Goal: Task Accomplishment & Management: Use online tool/utility

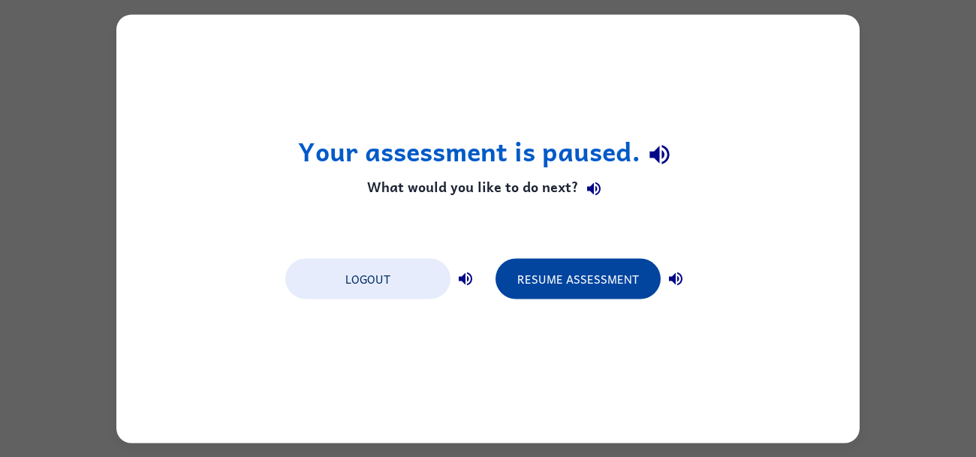
click at [522, 290] on button "Resume Assessment" at bounding box center [577, 278] width 165 height 41
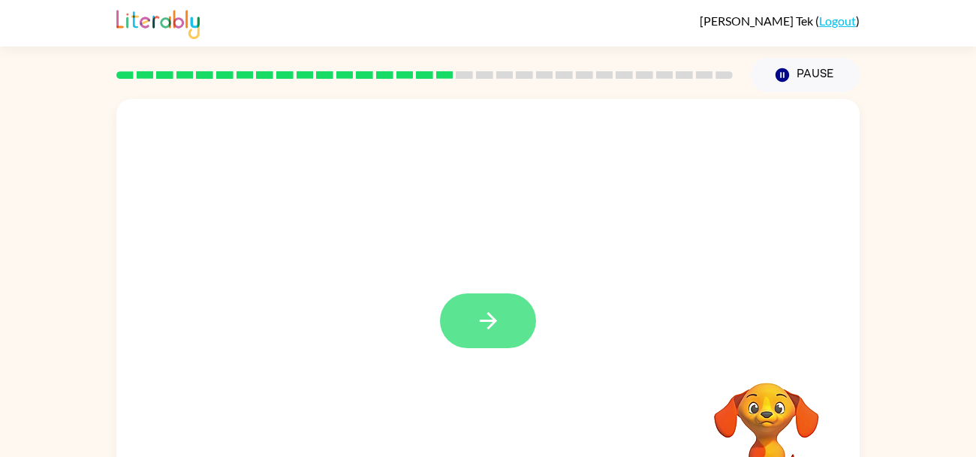
click at [524, 307] on button "button" at bounding box center [488, 320] width 96 height 55
click at [524, 307] on div at bounding box center [487, 225] width 743 height 252
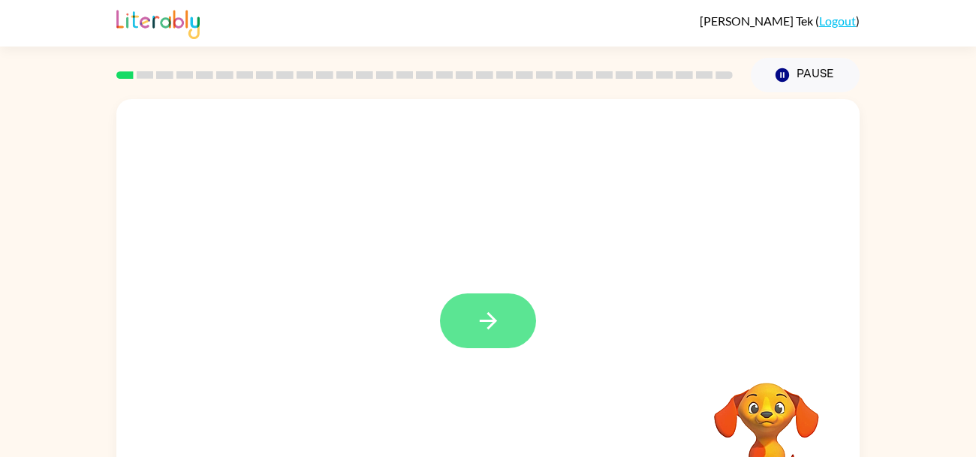
click at [498, 324] on icon "button" at bounding box center [488, 321] width 26 height 26
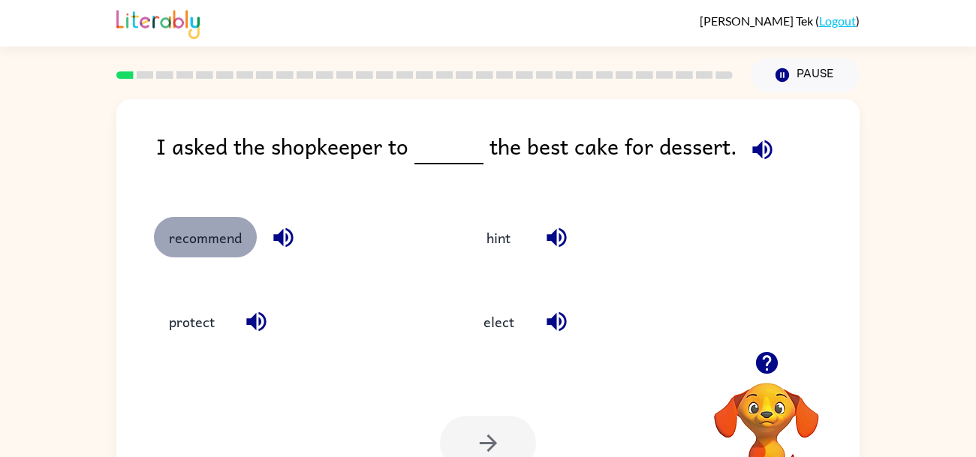
click at [191, 233] on button "recommend" at bounding box center [205, 237] width 103 height 41
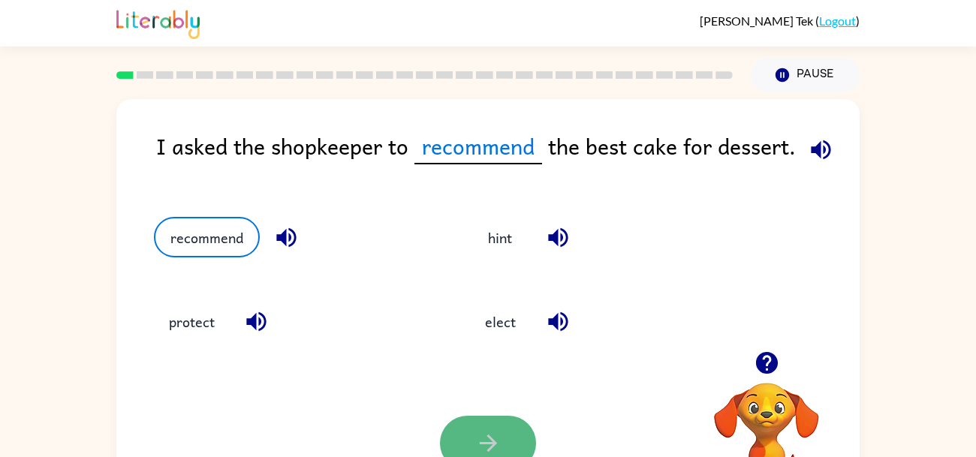
click at [492, 441] on icon "button" at bounding box center [487, 443] width 17 height 17
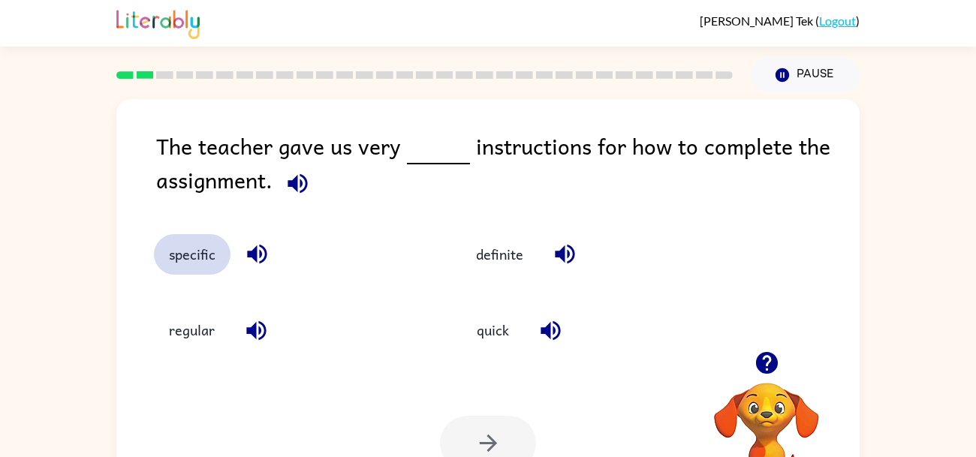
click at [182, 243] on button "specific" at bounding box center [192, 254] width 77 height 41
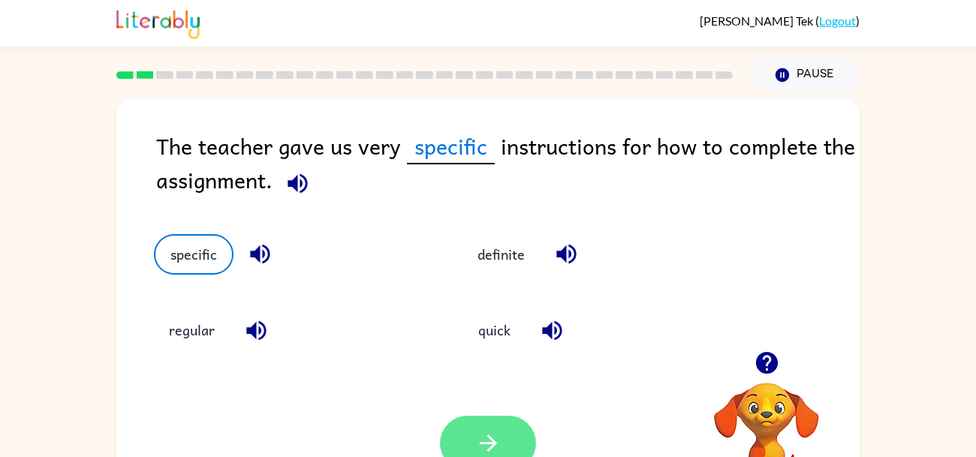
click at [501, 447] on button "button" at bounding box center [488, 443] width 96 height 55
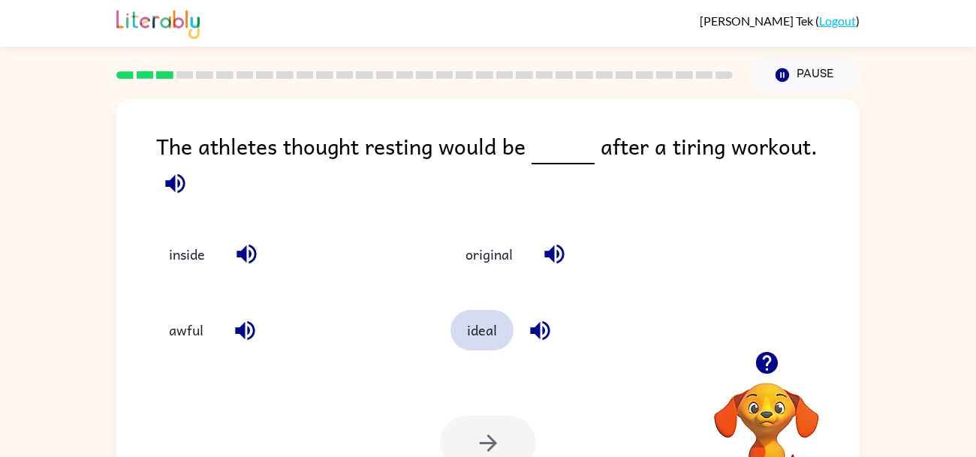
click at [472, 341] on button "ideal" at bounding box center [481, 330] width 63 height 41
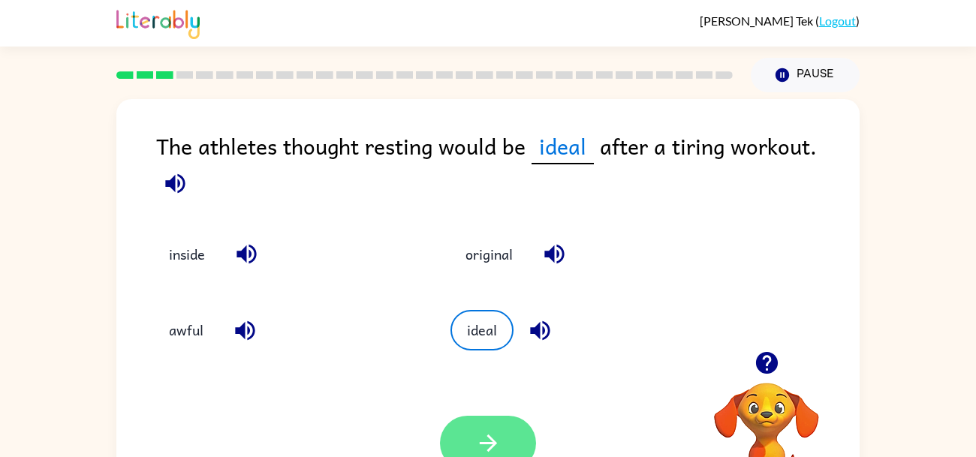
click at [461, 444] on button "button" at bounding box center [488, 443] width 96 height 55
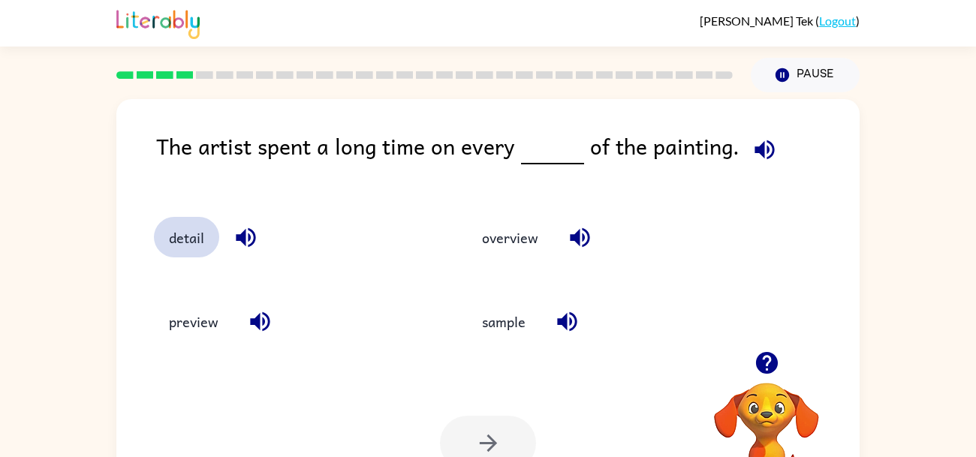
click at [179, 229] on button "detail" at bounding box center [186, 237] width 65 height 41
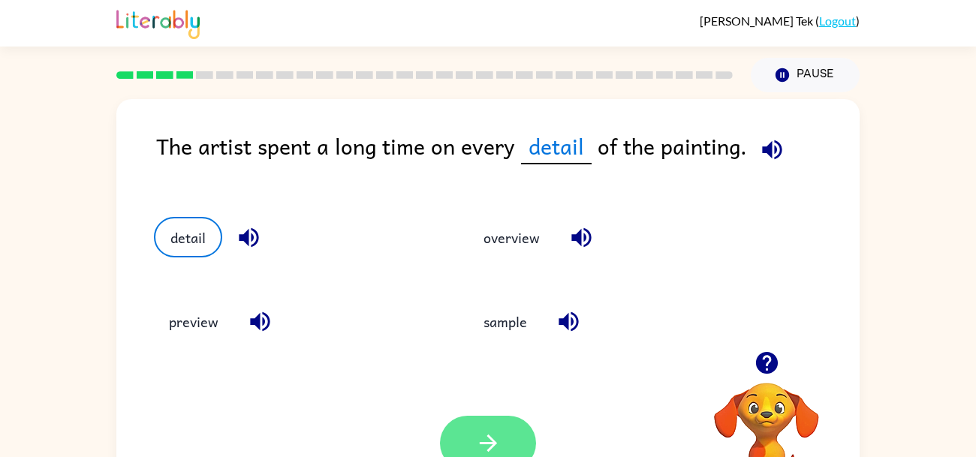
click at [497, 456] on icon "button" at bounding box center [488, 443] width 26 height 26
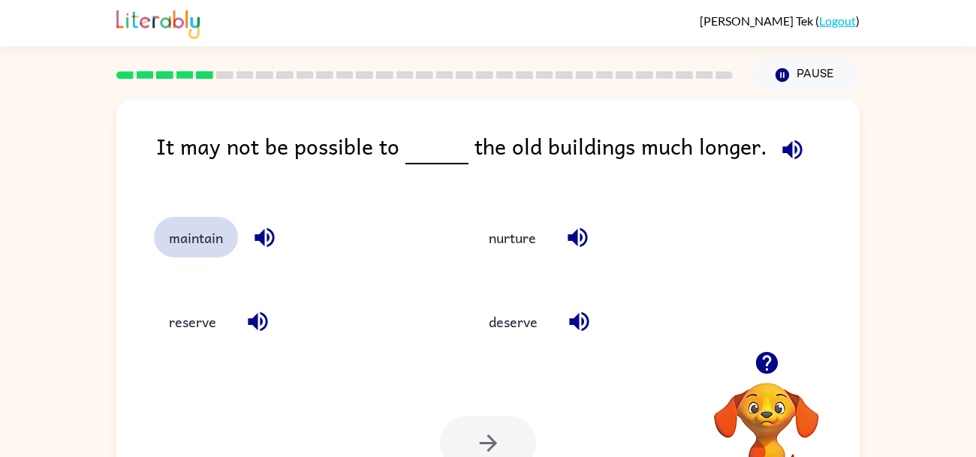
click at [201, 228] on button "maintain" at bounding box center [196, 237] width 84 height 41
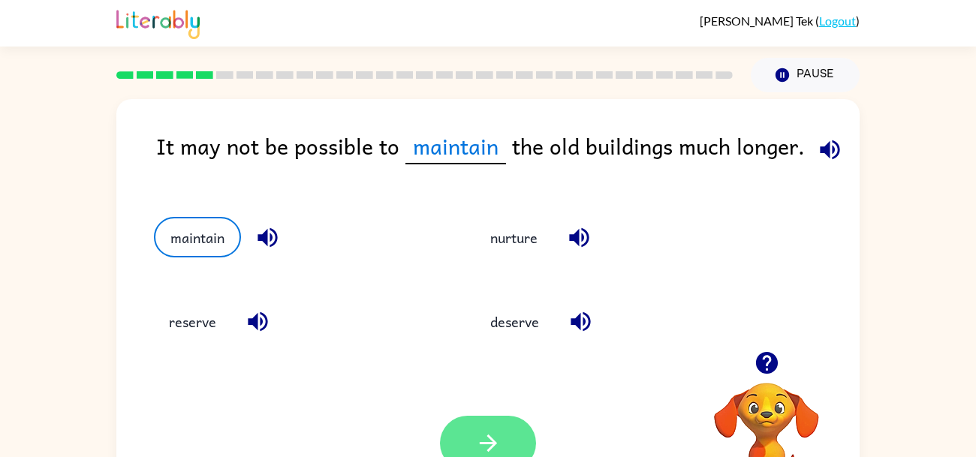
click at [451, 423] on button "button" at bounding box center [488, 443] width 96 height 55
click at [490, 446] on div at bounding box center [488, 443] width 96 height 55
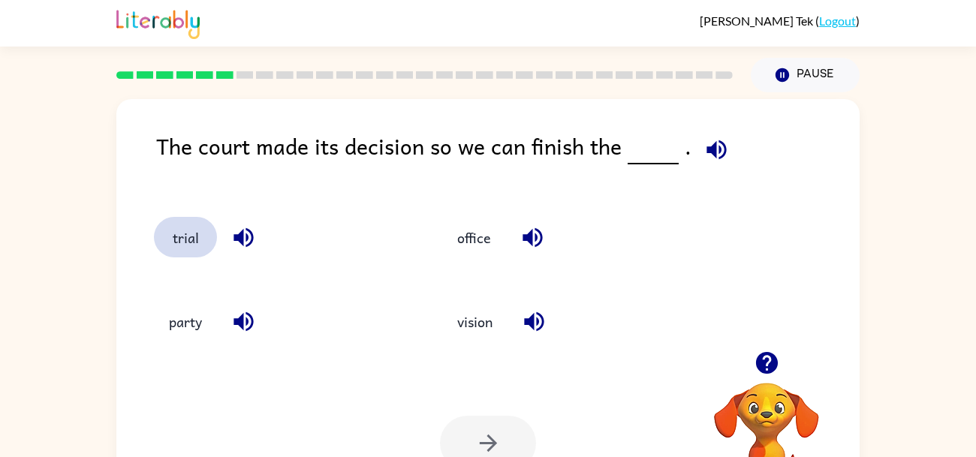
click at [187, 231] on button "trial" at bounding box center [185, 237] width 63 height 41
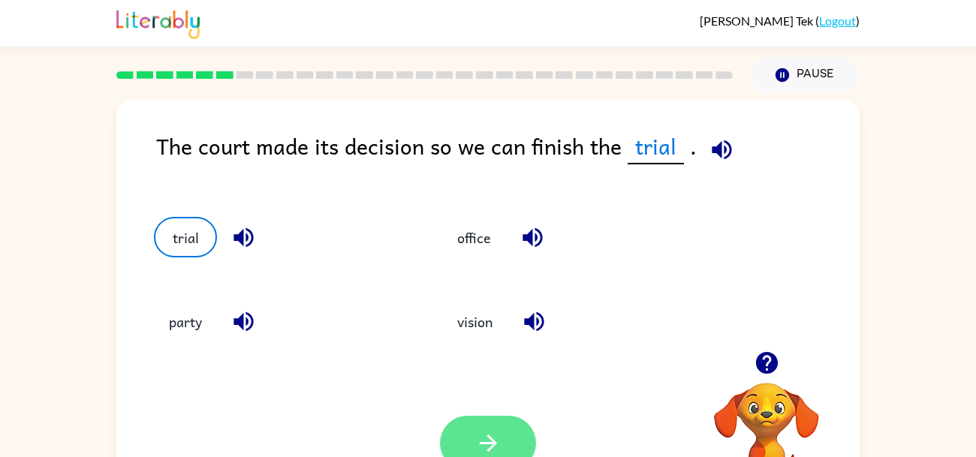
click at [484, 456] on icon "button" at bounding box center [488, 443] width 26 height 26
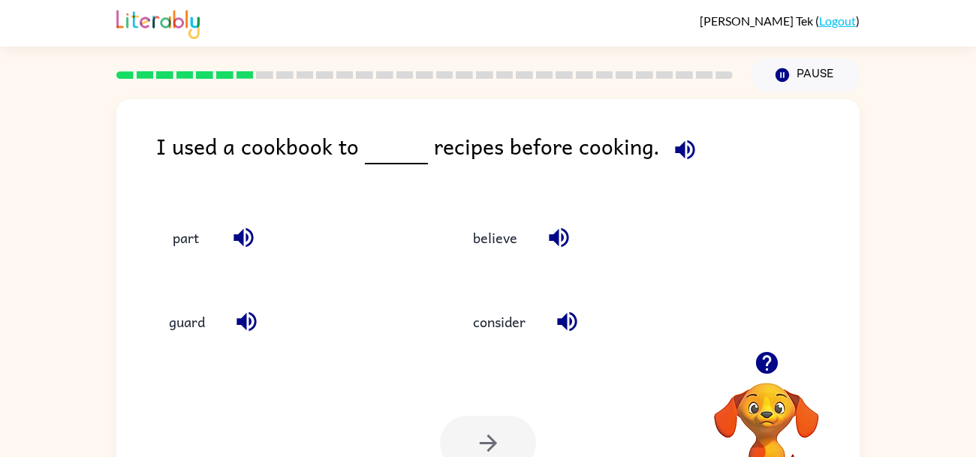
click at [483, 281] on div "consider" at bounding box center [581, 315] width 304 height 84
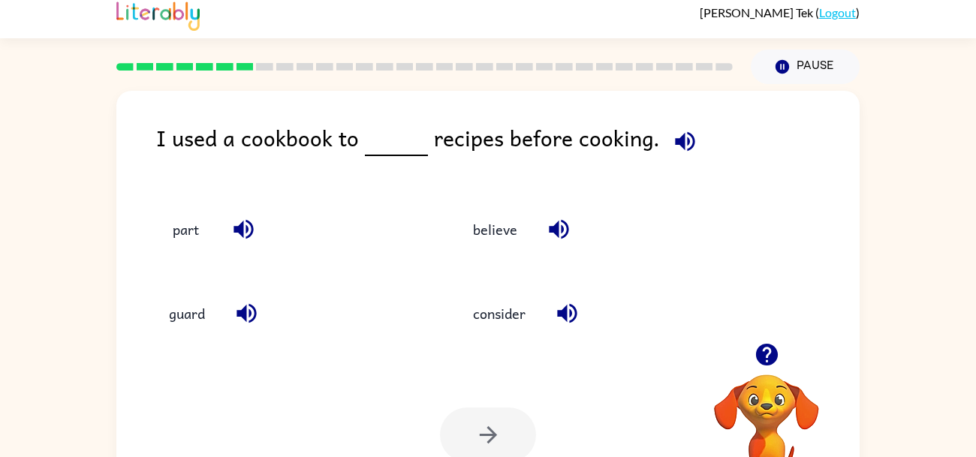
scroll to position [9, 0]
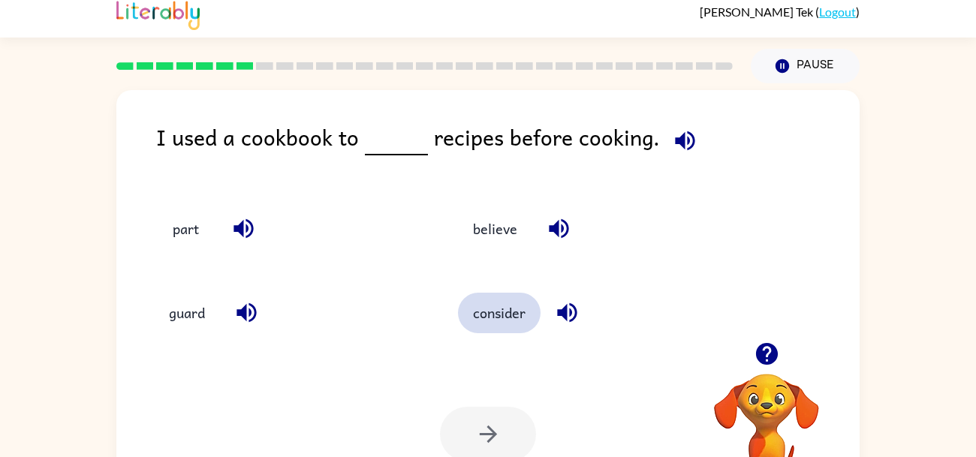
click at [506, 324] on button "consider" at bounding box center [499, 313] width 83 height 41
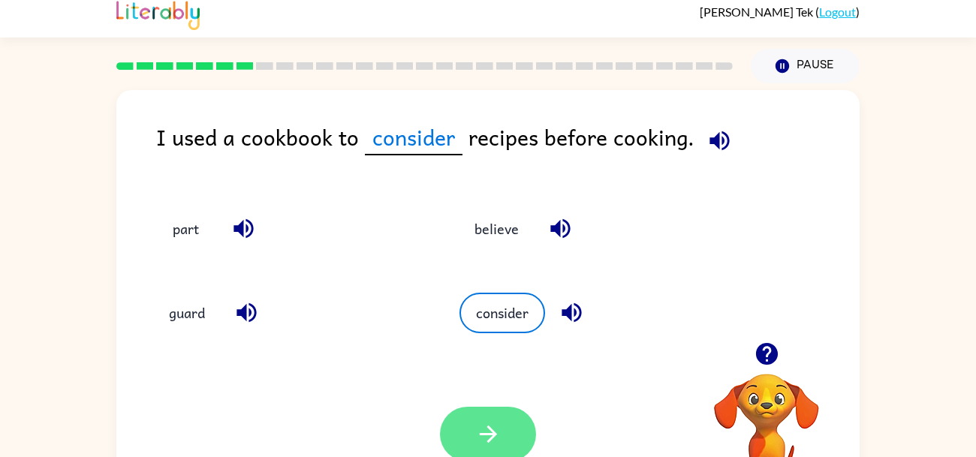
click at [514, 420] on button "button" at bounding box center [488, 434] width 96 height 55
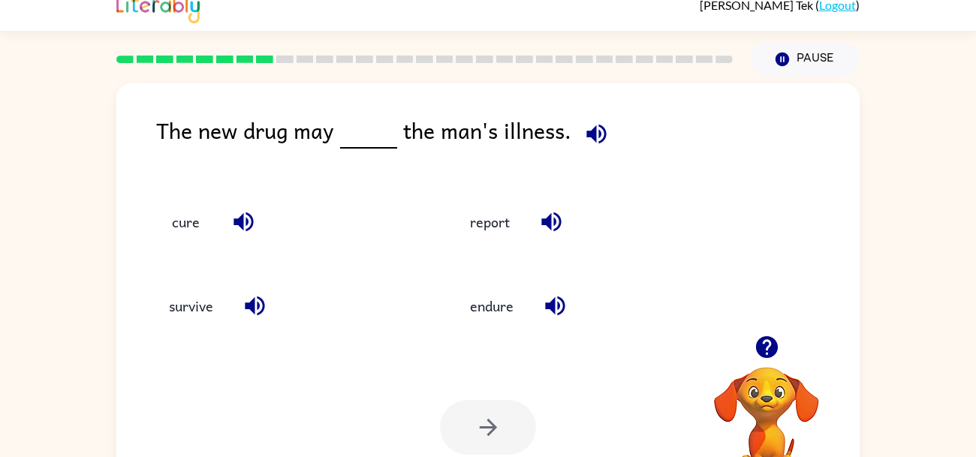
scroll to position [23, 0]
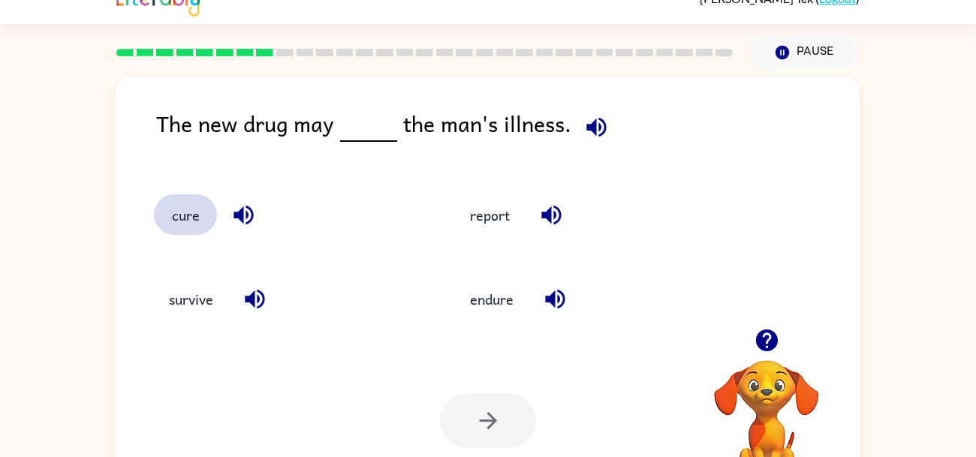
click at [187, 209] on button "cure" at bounding box center [185, 214] width 63 height 41
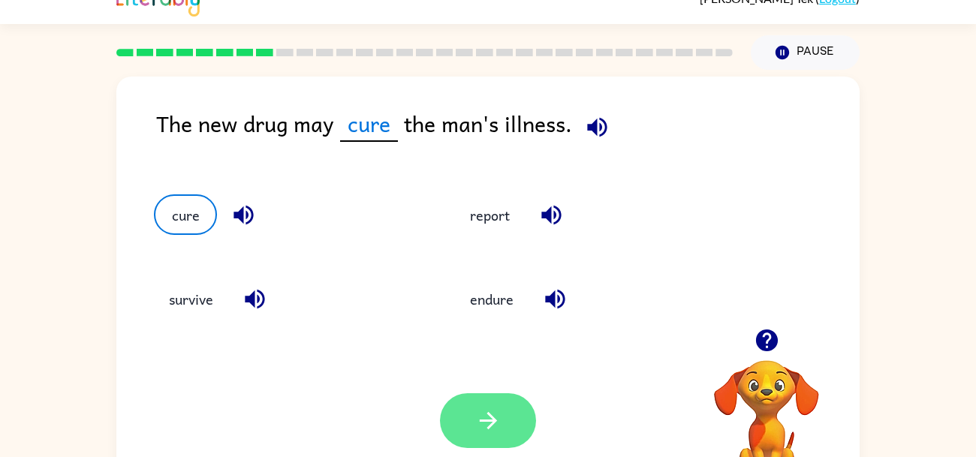
click at [485, 440] on button "button" at bounding box center [488, 420] width 96 height 55
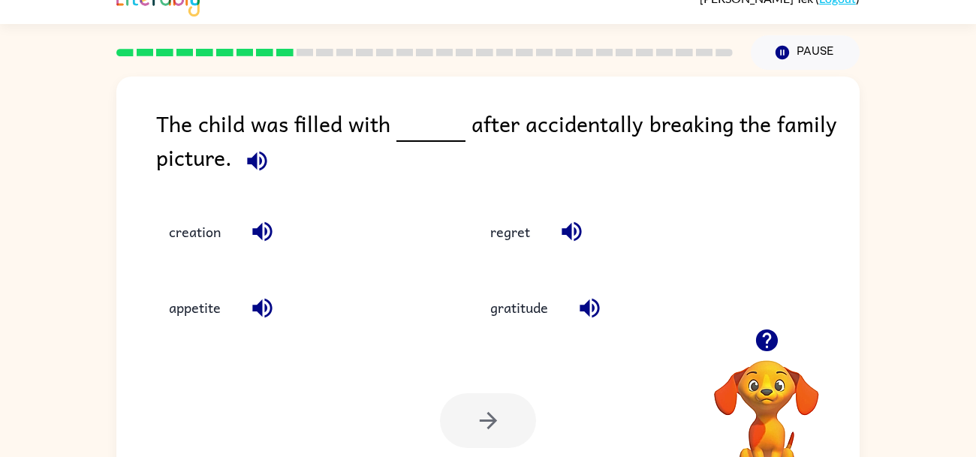
click at [534, 212] on div "regret" at bounding box center [618, 232] width 287 height 41
click at [501, 239] on button "regret" at bounding box center [510, 232] width 70 height 41
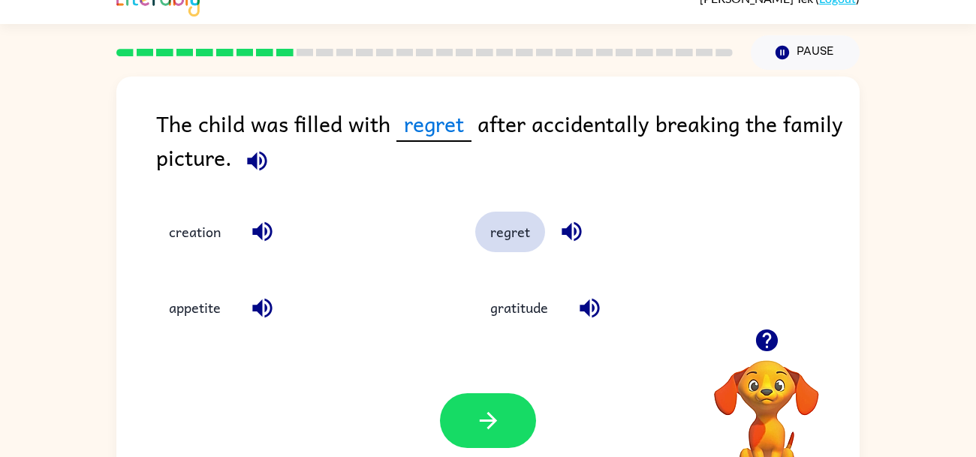
scroll to position [32, 0]
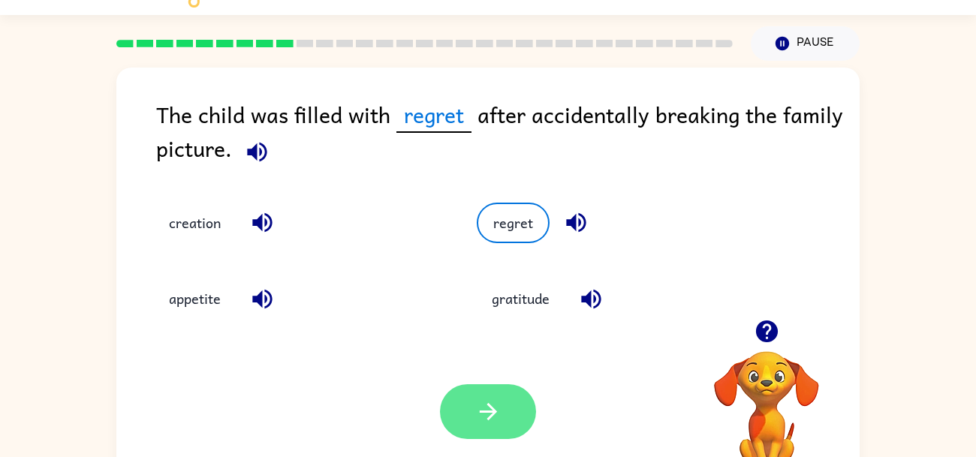
click at [483, 424] on icon "button" at bounding box center [488, 412] width 26 height 26
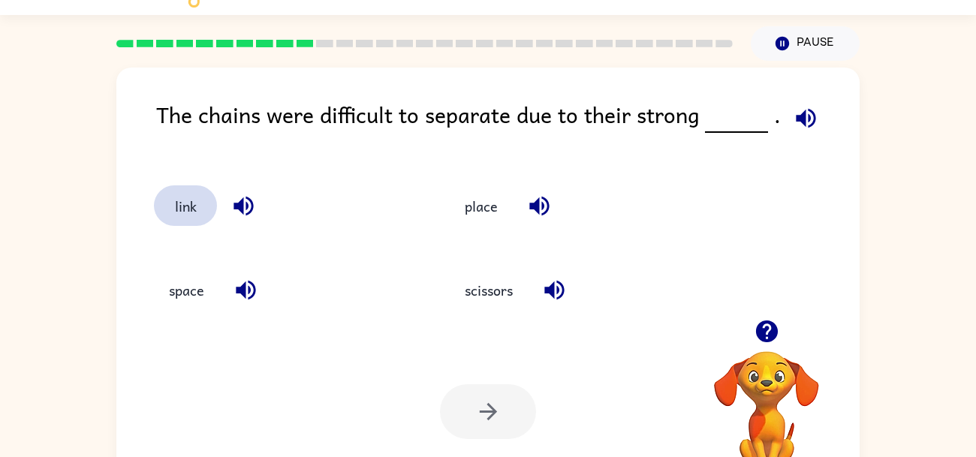
click at [159, 199] on button "link" at bounding box center [185, 205] width 63 height 41
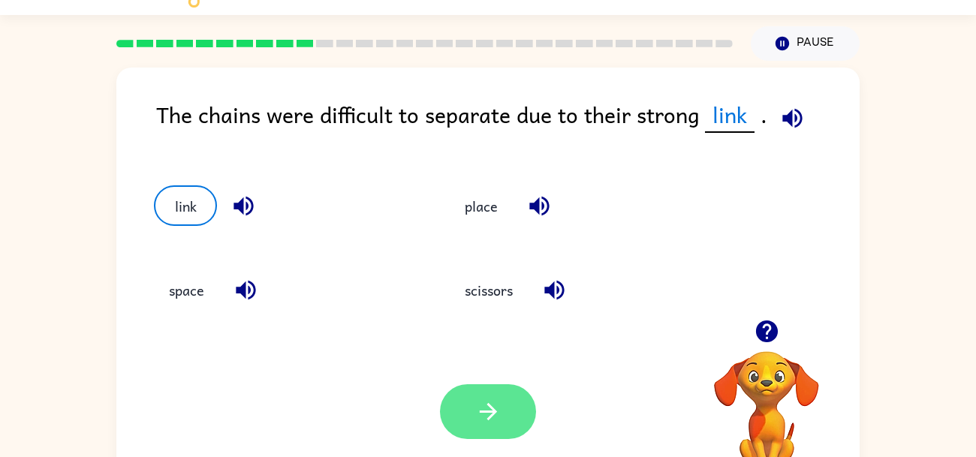
click at [516, 408] on button "button" at bounding box center [488, 411] width 96 height 55
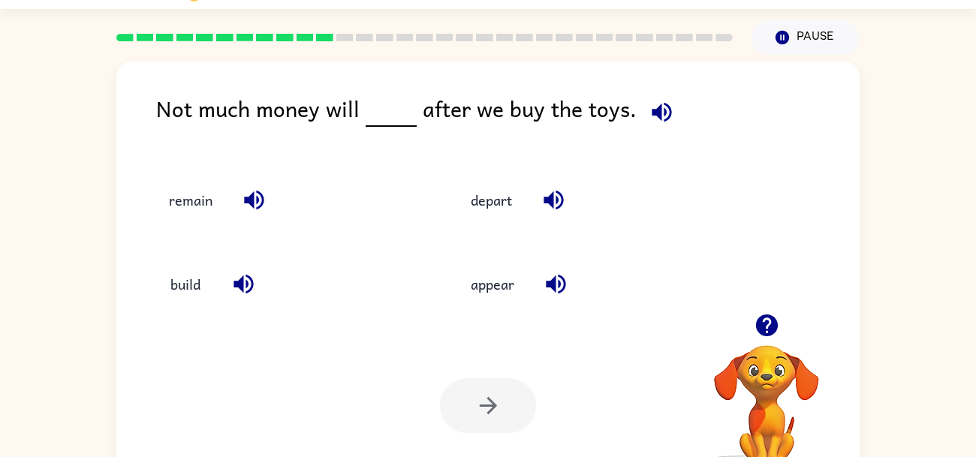
scroll to position [38, 0]
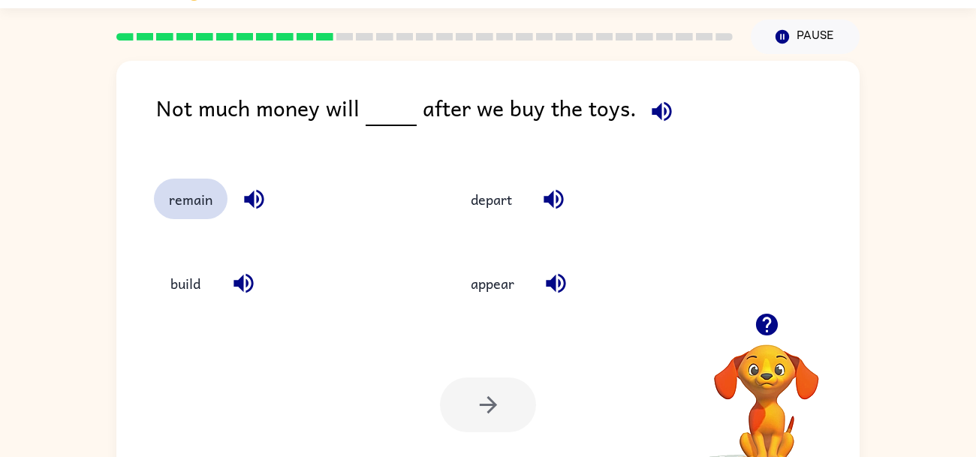
click at [177, 192] on button "remain" at bounding box center [191, 199] width 74 height 41
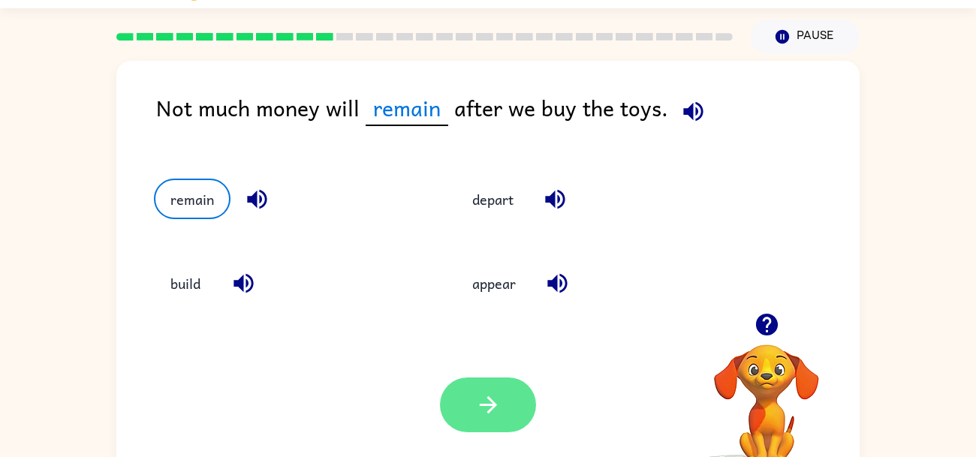
click at [480, 424] on button "button" at bounding box center [488, 404] width 96 height 55
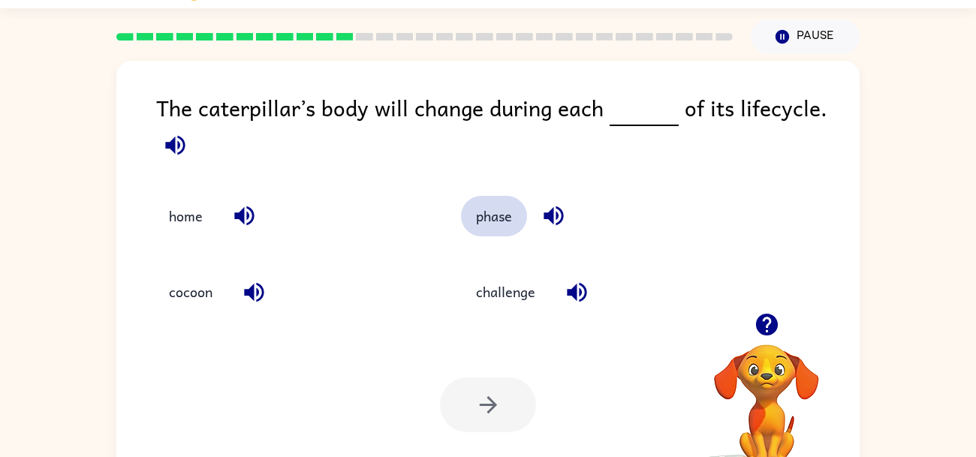
click at [500, 206] on button "phase" at bounding box center [494, 216] width 66 height 41
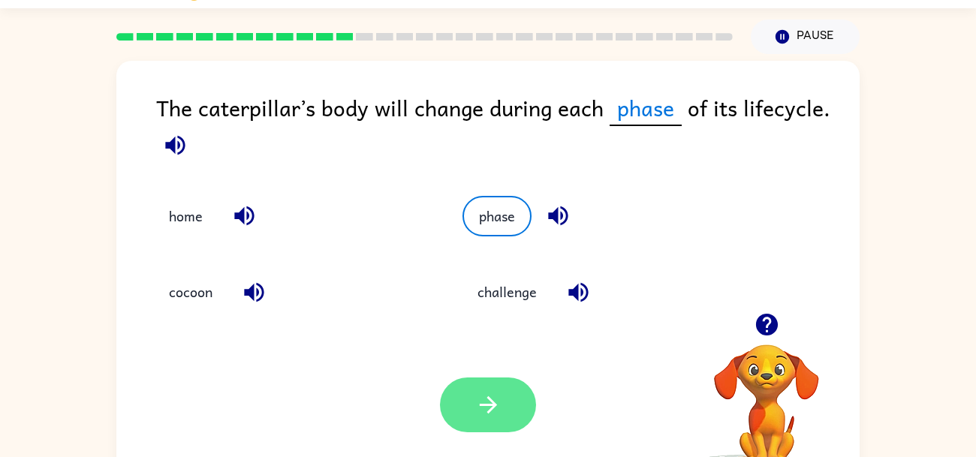
click at [486, 414] on icon "button" at bounding box center [488, 405] width 26 height 26
click at [477, 409] on div at bounding box center [488, 404] width 96 height 55
click at [496, 424] on div at bounding box center [488, 404] width 96 height 55
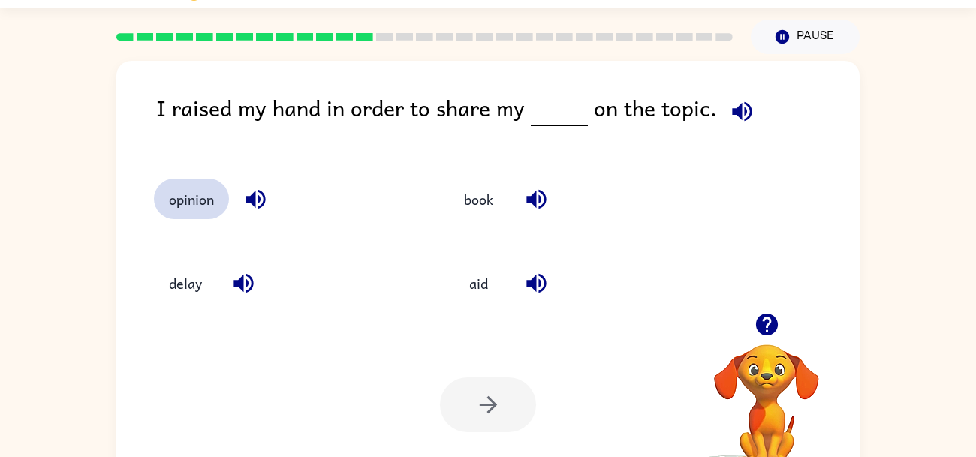
click at [194, 183] on button "opinion" at bounding box center [191, 199] width 75 height 41
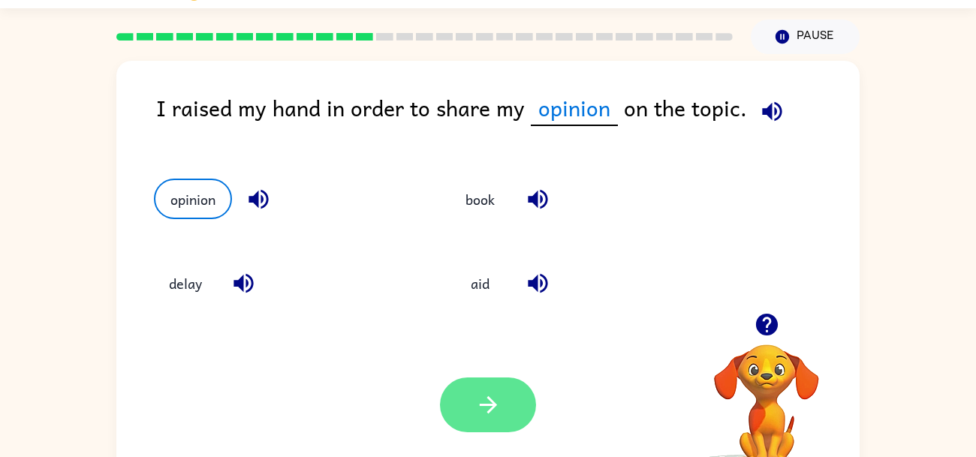
click at [471, 403] on button "button" at bounding box center [488, 404] width 96 height 55
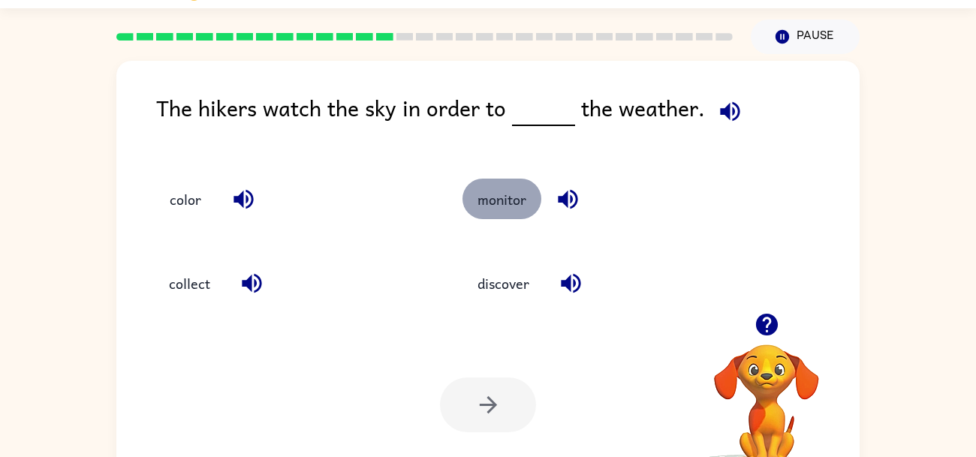
click at [520, 189] on button "monitor" at bounding box center [501, 199] width 79 height 41
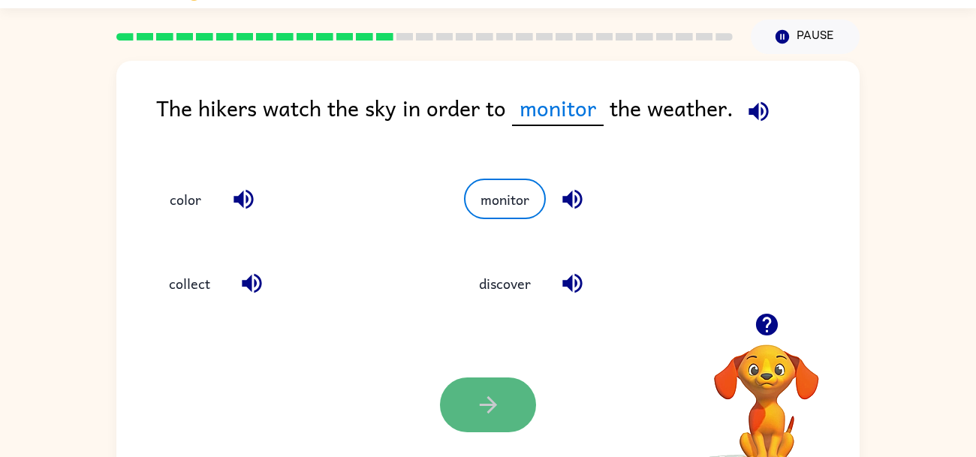
click at [474, 381] on button "button" at bounding box center [488, 404] width 96 height 55
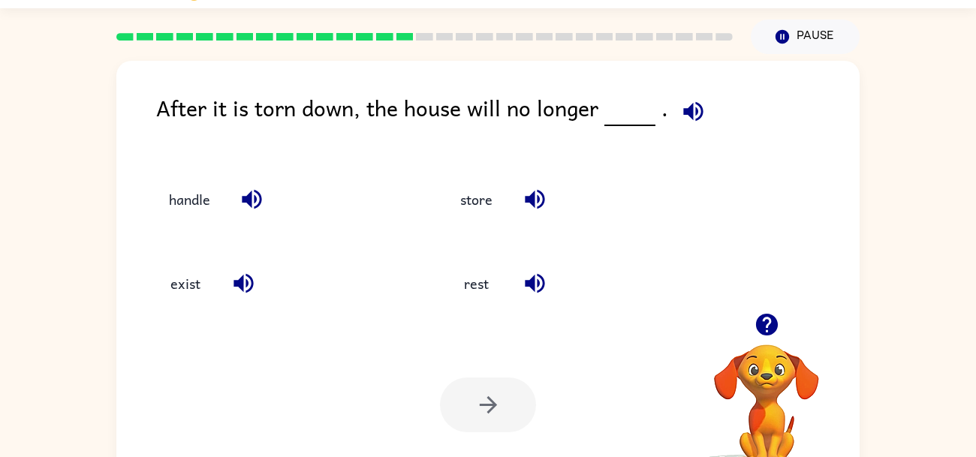
click at [166, 325] on div "Your browser must support playing .mp4 files to use Literably. Please try using…" at bounding box center [487, 404] width 743 height 169
click at [199, 301] on button "exist" at bounding box center [185, 283] width 63 height 41
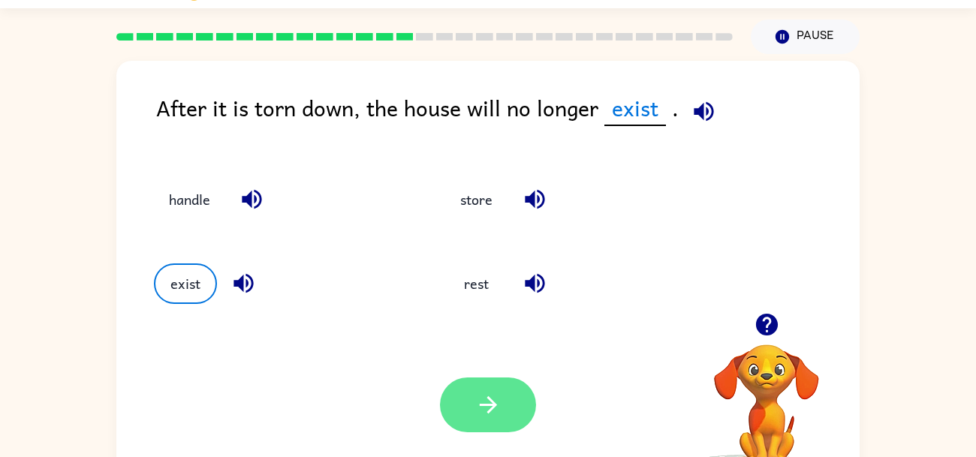
click at [508, 431] on button "button" at bounding box center [488, 404] width 96 height 55
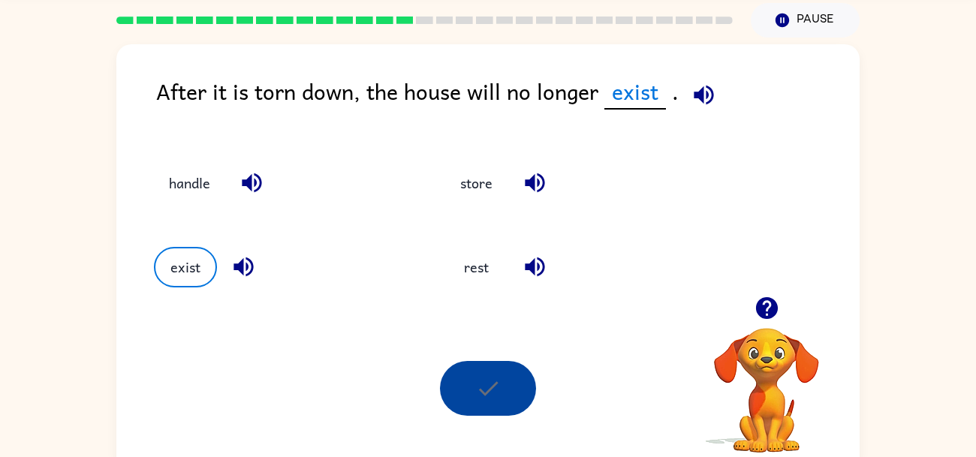
scroll to position [56, 0]
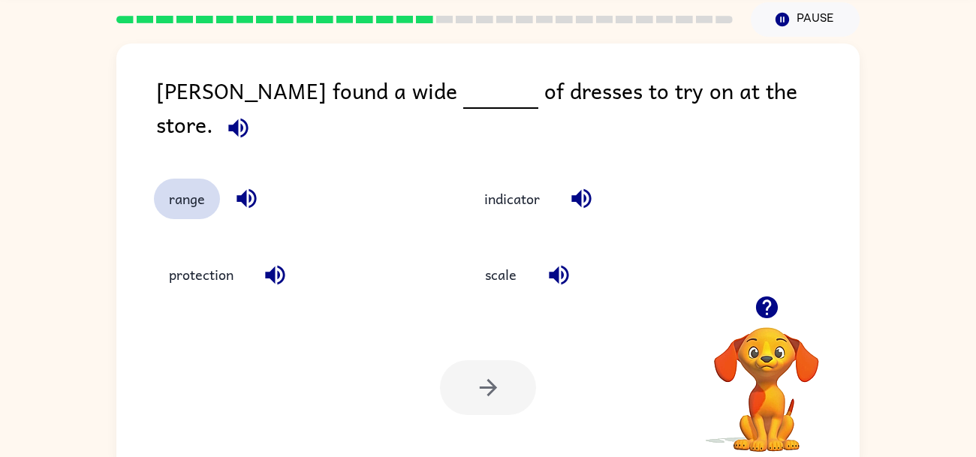
click at [172, 179] on button "range" at bounding box center [187, 199] width 66 height 41
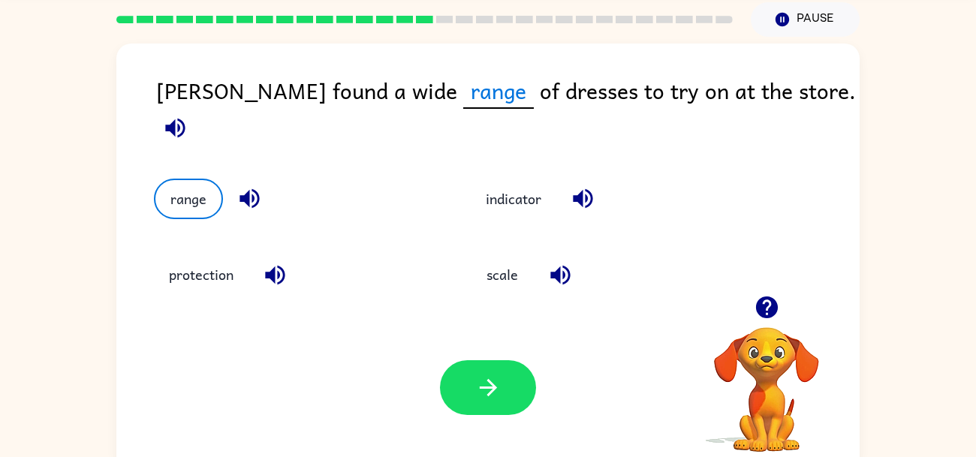
click at [554, 371] on div "Your browser must support playing .mp4 files to use Literably. Please try using…" at bounding box center [487, 387] width 743 height 169
click at [514, 396] on button "button" at bounding box center [488, 387] width 96 height 55
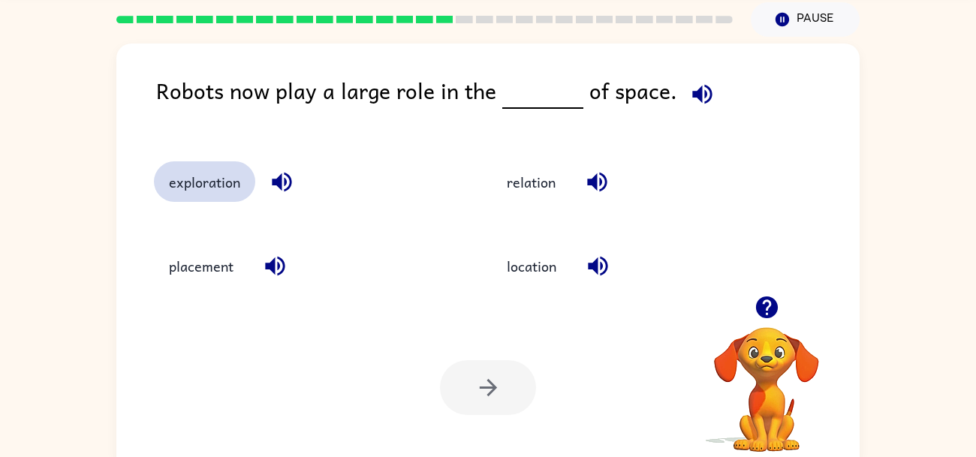
click at [249, 191] on button "exploration" at bounding box center [204, 181] width 101 height 41
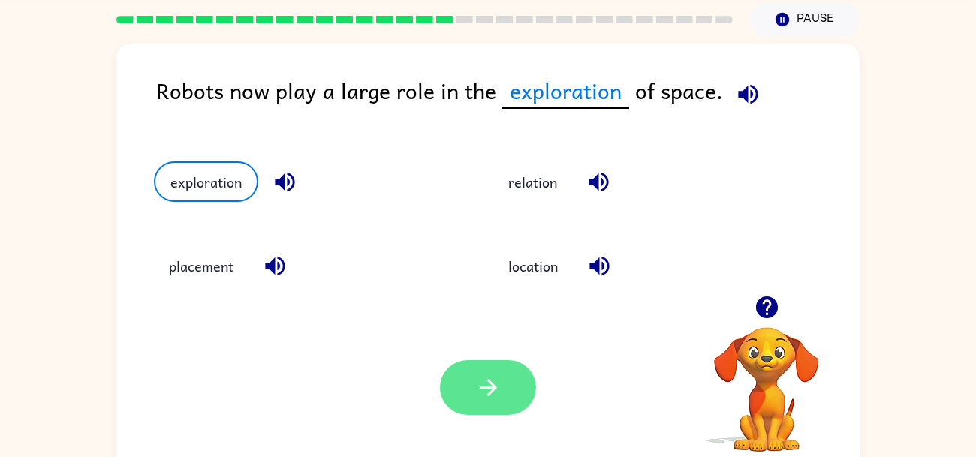
click at [498, 392] on icon "button" at bounding box center [488, 387] width 26 height 26
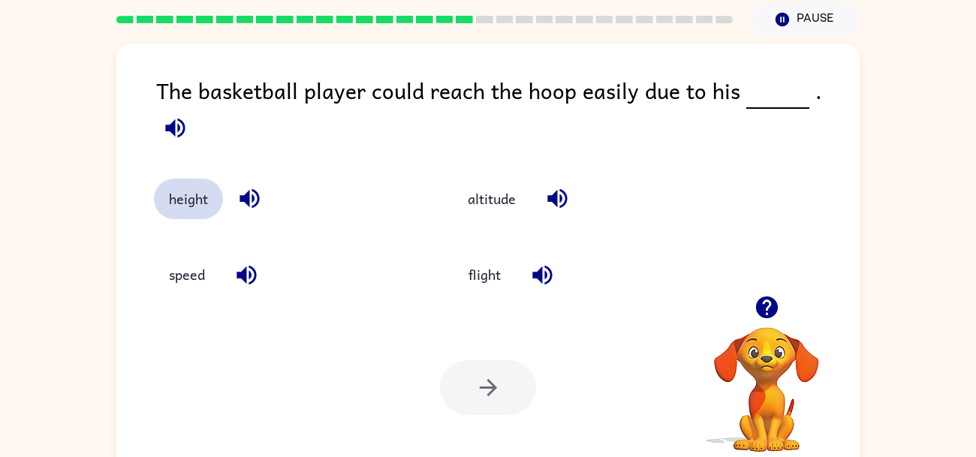
click at [207, 185] on button "height" at bounding box center [188, 199] width 69 height 41
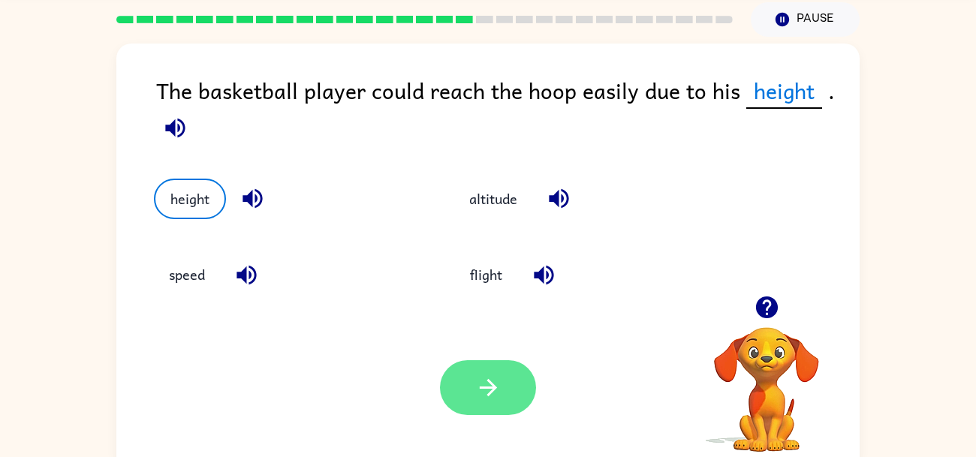
click at [463, 403] on button "button" at bounding box center [488, 387] width 96 height 55
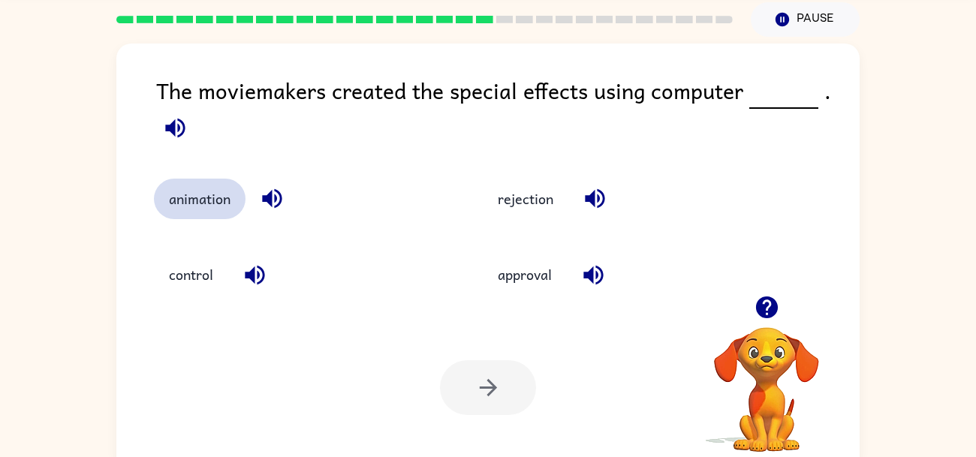
click at [215, 214] on button "animation" at bounding box center [200, 199] width 92 height 41
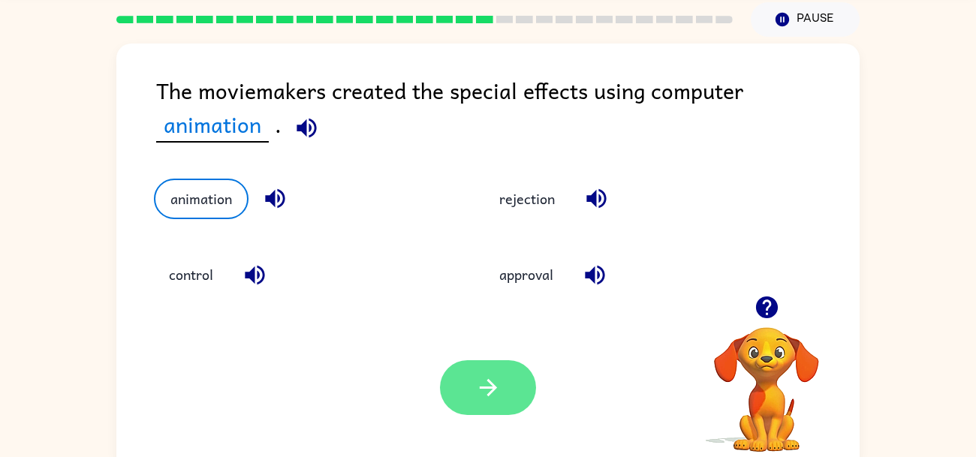
click at [533, 394] on button "button" at bounding box center [488, 387] width 96 height 55
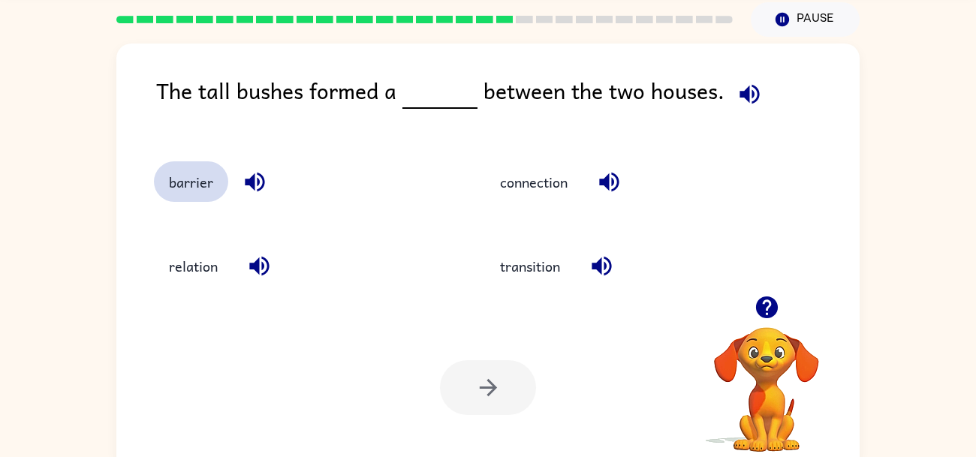
click at [212, 176] on button "barrier" at bounding box center [191, 181] width 74 height 41
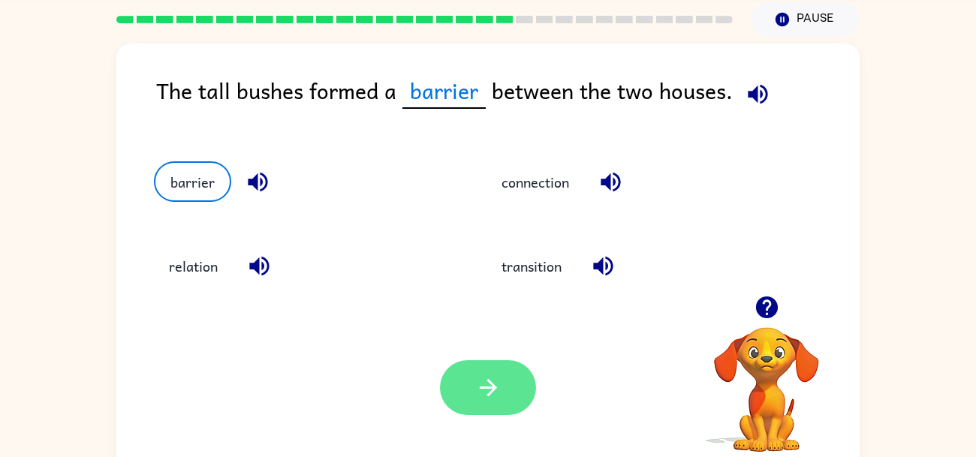
click at [462, 386] on button "button" at bounding box center [488, 387] width 96 height 55
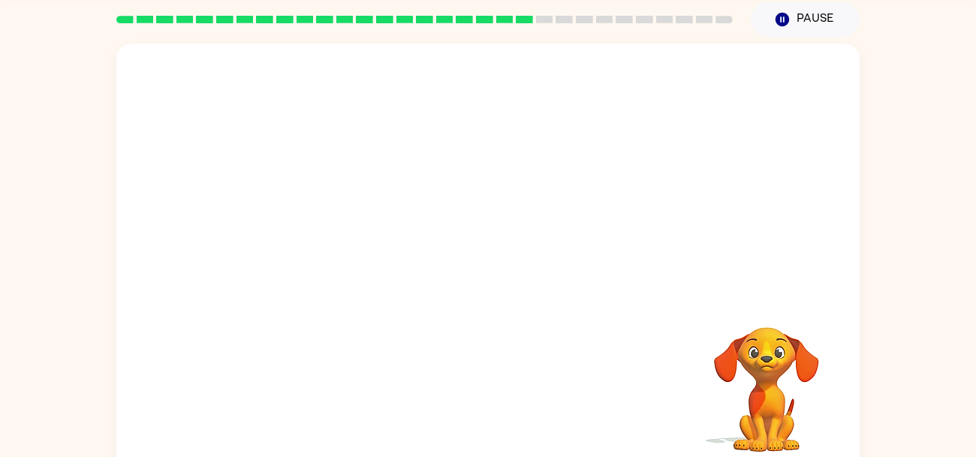
click at [335, 259] on video "Your browser must support playing .mp4 files to use Literably. Please try using…" at bounding box center [487, 170] width 743 height 252
click at [327, 259] on video "Your browser must support playing .mp4 files to use Literably. Please try using…" at bounding box center [487, 170] width 743 height 252
click at [332, 253] on video "Your browser must support playing .mp4 files to use Literably. Please try using…" at bounding box center [487, 170] width 743 height 252
click at [350, 242] on video "Your browser must support playing .mp4 files to use Literably. Please try using…" at bounding box center [487, 170] width 743 height 252
click at [345, 252] on video "Your browser must support playing .mp4 files to use Literably. Please try using…" at bounding box center [487, 170] width 743 height 252
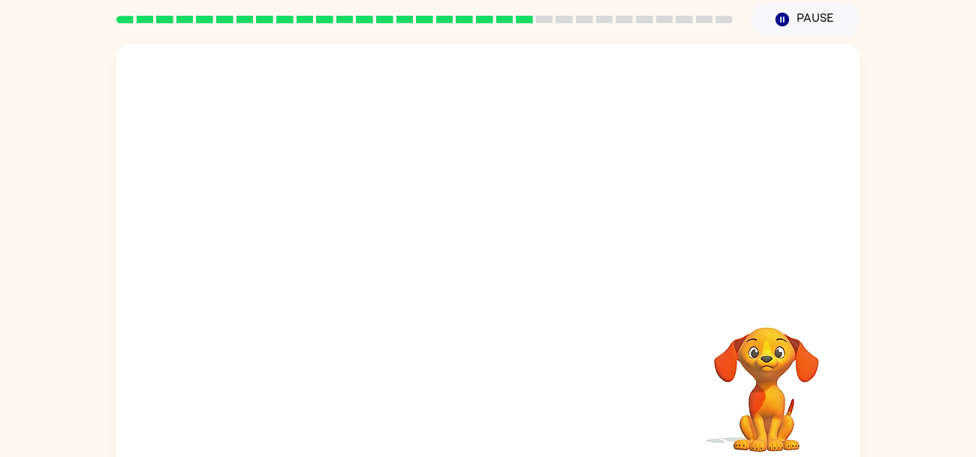
click at [341, 254] on video "Your browser must support playing .mp4 files to use Literably. Please try using…" at bounding box center [487, 170] width 743 height 252
click at [341, 251] on video "Your browser must support playing .mp4 files to use Literably. Please try using…" at bounding box center [487, 170] width 743 height 252
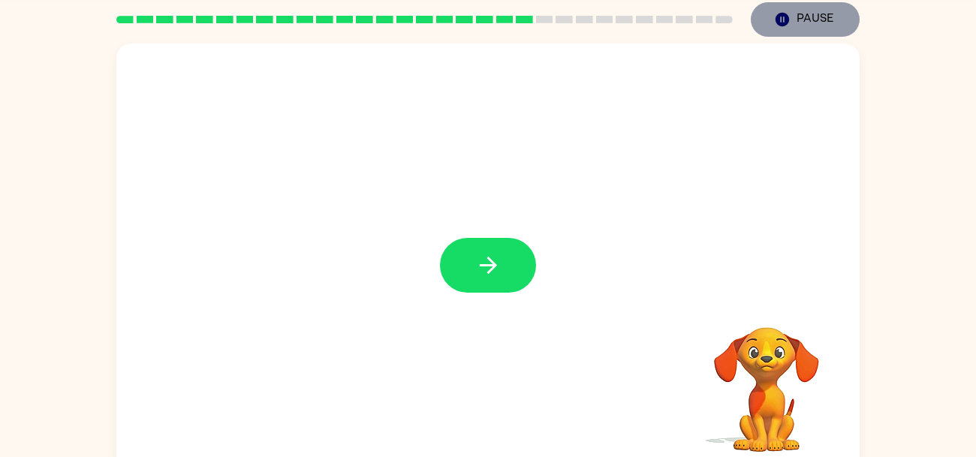
click at [809, 10] on button "Pause Pause" at bounding box center [804, 19] width 109 height 35
